Goal: Check status: Check status

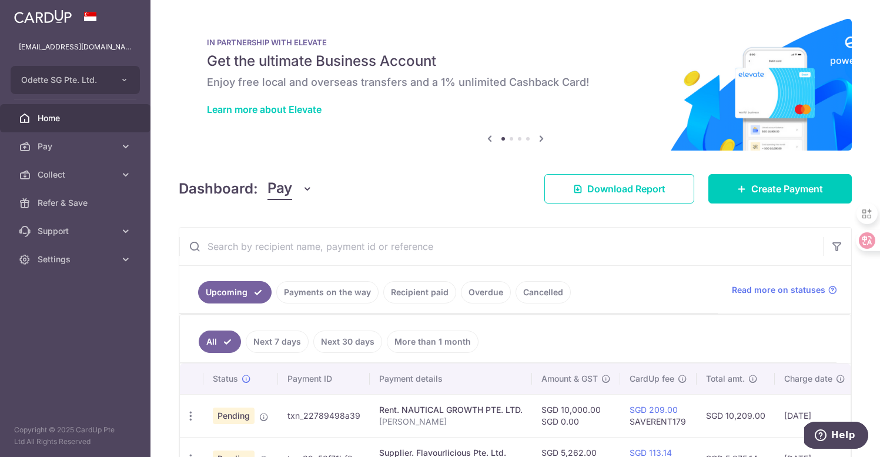
click at [55, 16] on img at bounding box center [43, 16] width 58 height 14
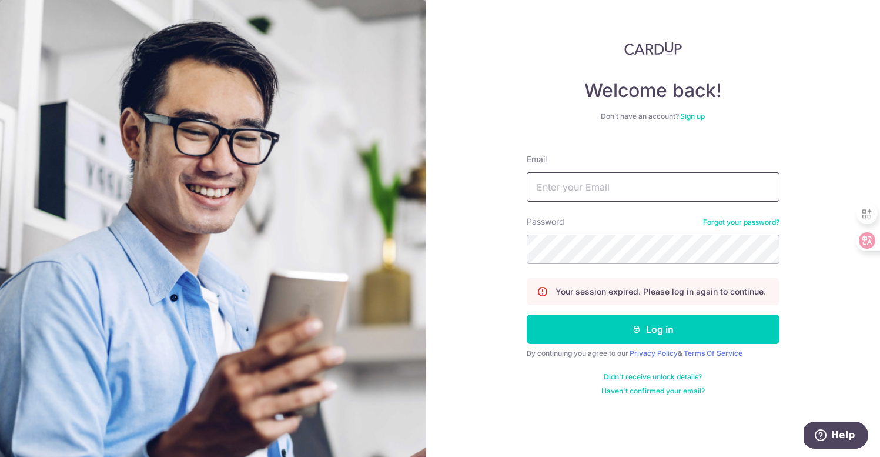
click at [609, 192] on input "Email" at bounding box center [653, 186] width 253 height 29
type input "[EMAIL_ADDRESS][DOMAIN_NAME]"
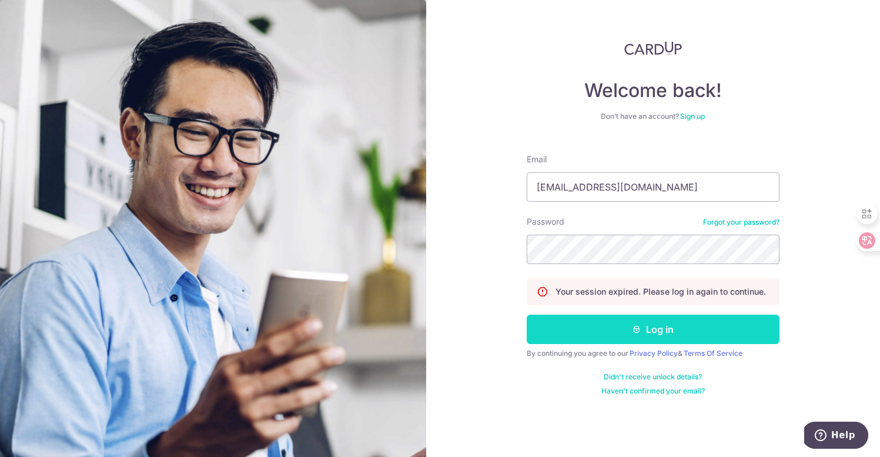
click at [607, 334] on button "Log in" at bounding box center [653, 328] width 253 height 29
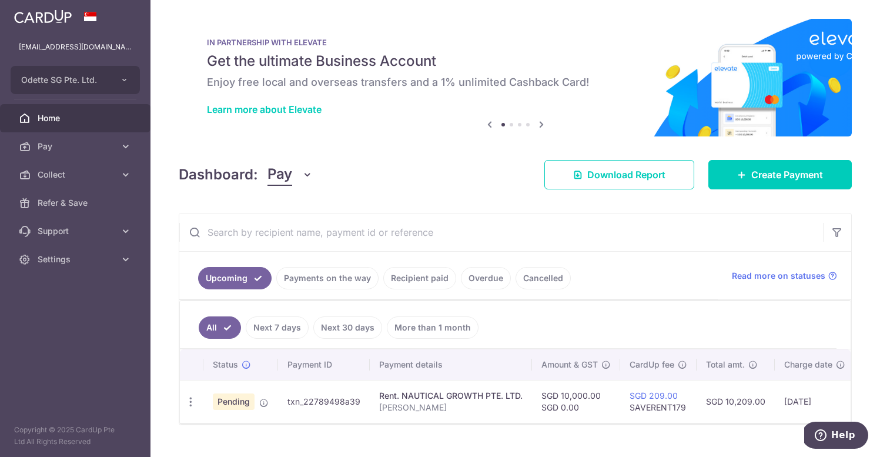
scroll to position [23, 0]
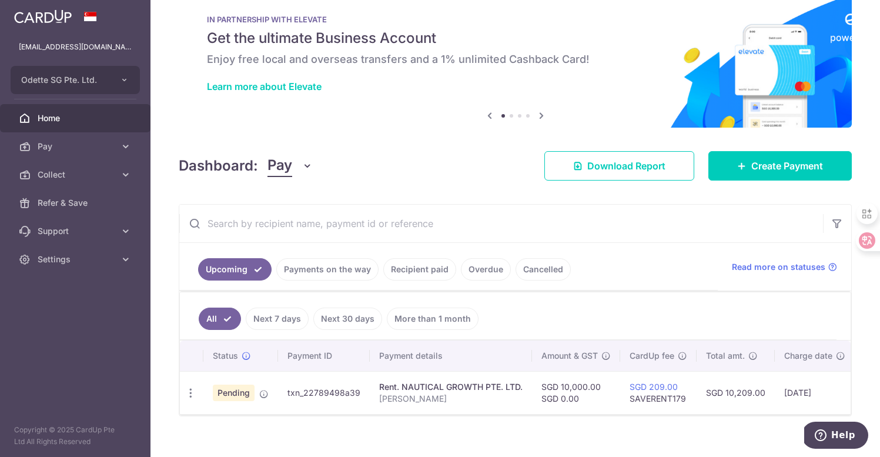
click at [357, 263] on link "Payments on the way" at bounding box center [327, 269] width 102 height 22
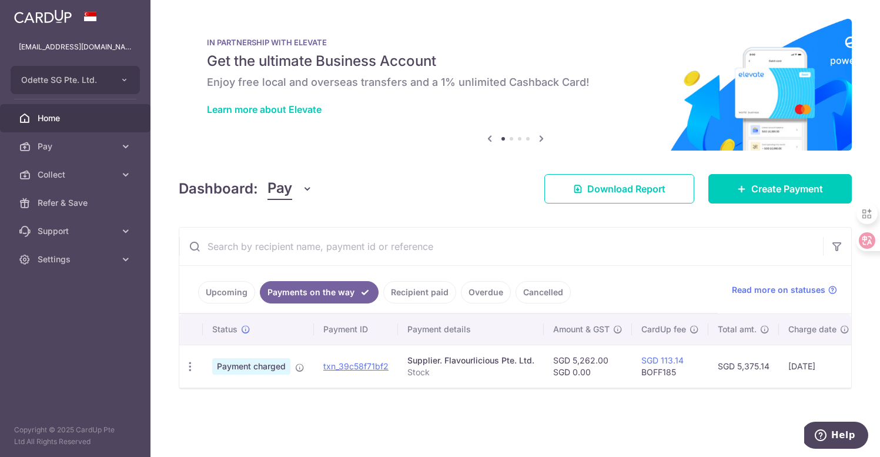
scroll to position [0, 0]
